Goal: Check status: Check status

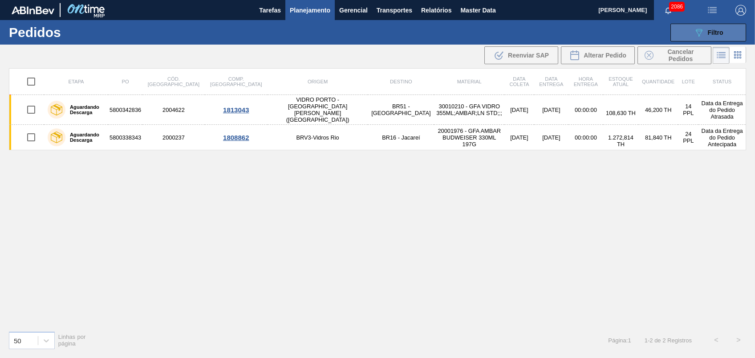
click at [730, 37] on button "089F7B8B-B2A5-4AFE-B5C0-19BA573D28AC Filtro" at bounding box center [709, 33] width 76 height 18
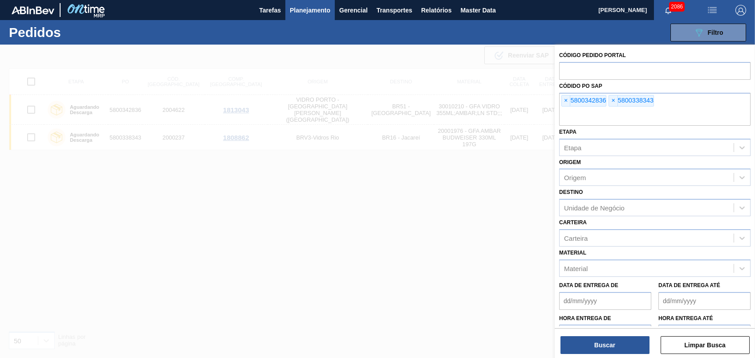
click at [570, 92] on div "Códido PO SAP × 5800342836 × 5800338343" at bounding box center [654, 103] width 191 height 46
click at [570, 104] on span "×" at bounding box center [566, 100] width 8 height 11
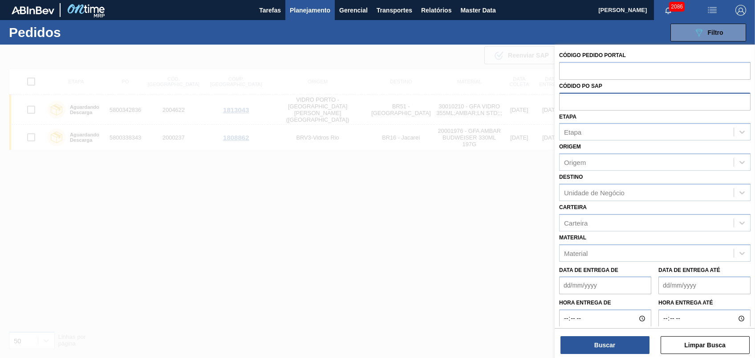
click at [570, 103] on input "text" at bounding box center [654, 101] width 191 height 17
paste input "5700899302"
type input "5700899302"
click at [613, 338] on button "Buscar" at bounding box center [605, 345] width 89 height 18
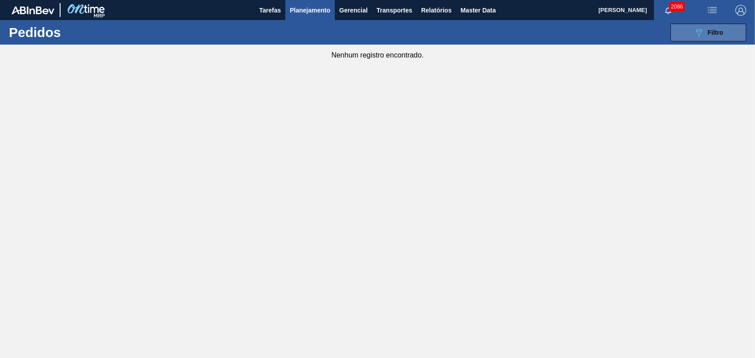
click at [689, 37] on button "089F7B8B-B2A5-4AFE-B5C0-19BA573D28AC Filtro" at bounding box center [709, 33] width 76 height 18
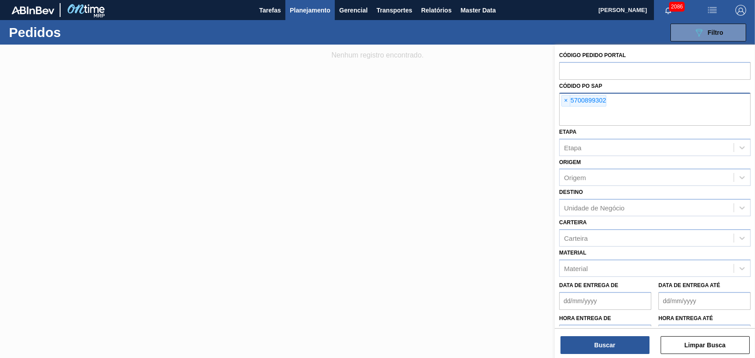
click at [572, 102] on div "× 5700899302" at bounding box center [584, 101] width 45 height 12
click at [565, 99] on span "×" at bounding box center [566, 100] width 8 height 11
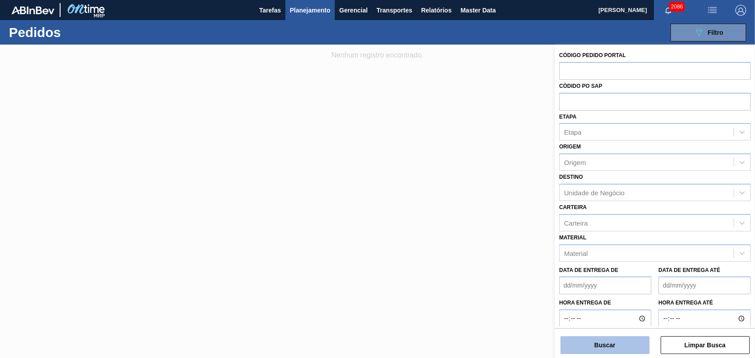
click at [623, 341] on button "Buscar" at bounding box center [605, 345] width 89 height 18
